Goal: Task Accomplishment & Management: Manage account settings

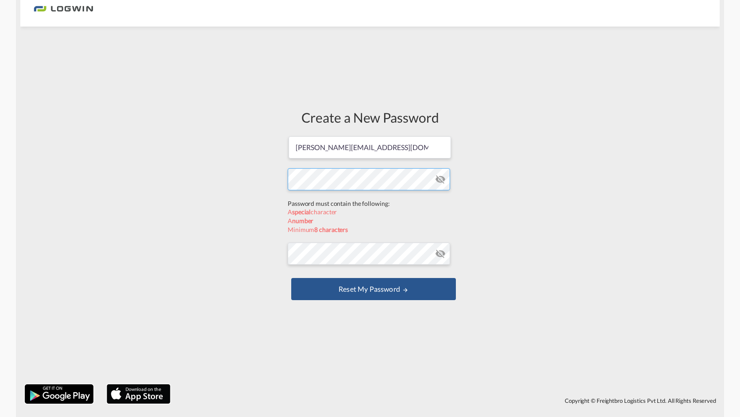
click at [382, 204] on form "[PERSON_NAME][EMAIL_ADDRESS][DOMAIN_NAME] Password must contain the following: …" at bounding box center [370, 218] width 165 height 167
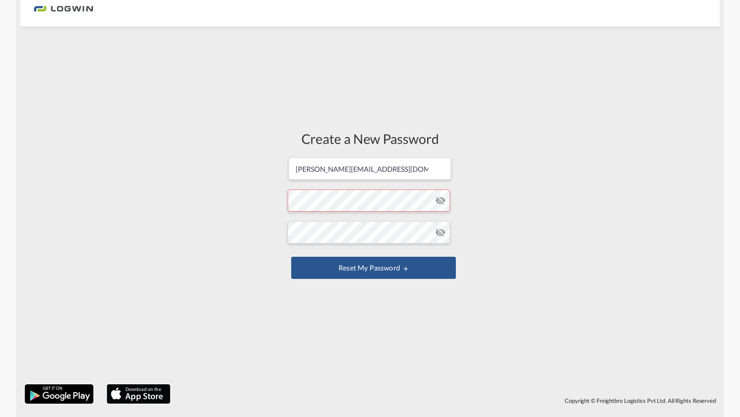
click at [379, 201] on form "[PERSON_NAME][EMAIL_ADDRESS][DOMAIN_NAME] Password must contain the following: …" at bounding box center [370, 219] width 165 height 125
click at [443, 196] on md-icon "icon-eye-off" at bounding box center [440, 200] width 11 height 11
click at [407, 198] on form "[PERSON_NAME][EMAIL_ADDRESS][DOMAIN_NAME] Password must contain the following: …" at bounding box center [370, 219] width 165 height 125
click at [440, 231] on md-icon "icon-eye-off" at bounding box center [440, 232] width 11 height 11
click at [285, 220] on div "Create a New Password [PERSON_NAME][EMAIL_ADDRESS][DOMAIN_NAME] Password must c…" at bounding box center [370, 205] width 178 height 349
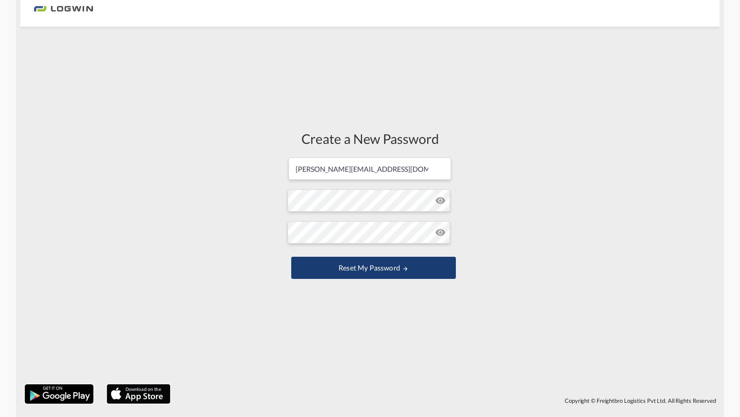
click at [365, 265] on button "Reset my password" at bounding box center [373, 268] width 165 height 22
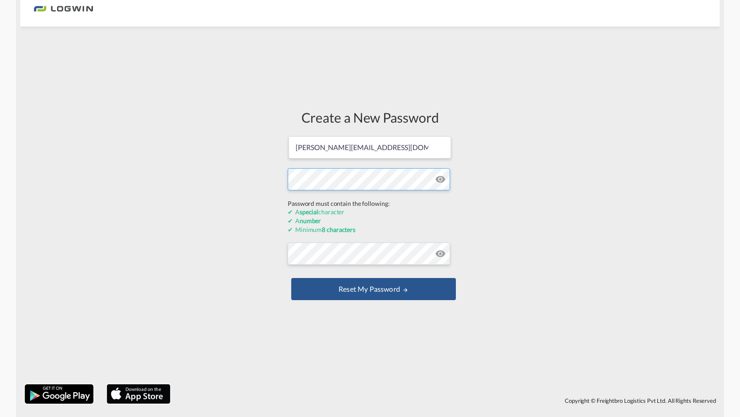
click at [376, 200] on form "[PERSON_NAME][EMAIL_ADDRESS][DOMAIN_NAME] Password must contain the following: …" at bounding box center [370, 218] width 165 height 167
